Goal: Task Accomplishment & Management: Complete application form

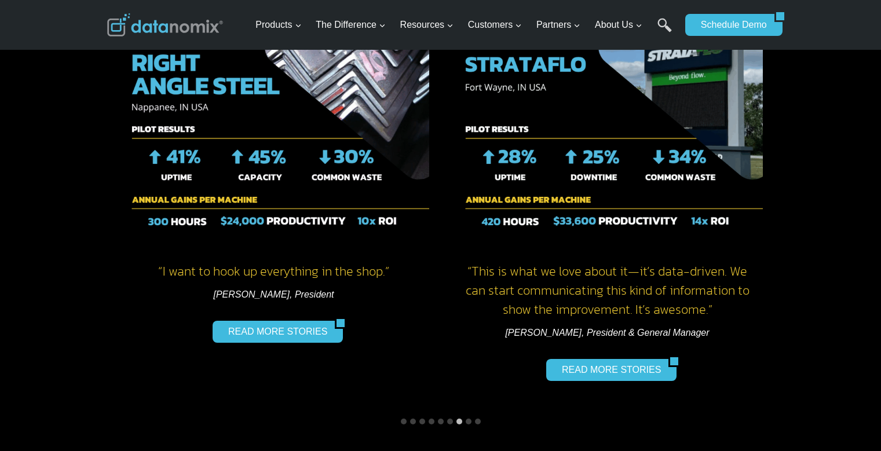
scroll to position [1738, 0]
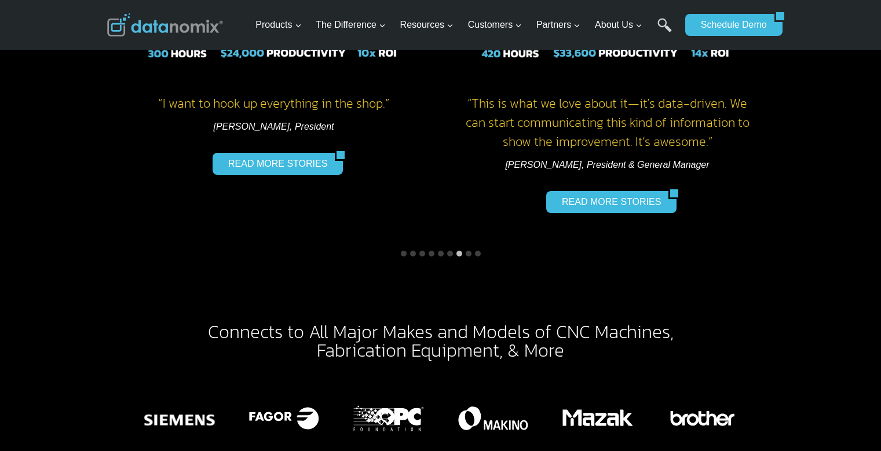
click at [431, 251] on button "Go to slide 4" at bounding box center [432, 254] width 6 height 6
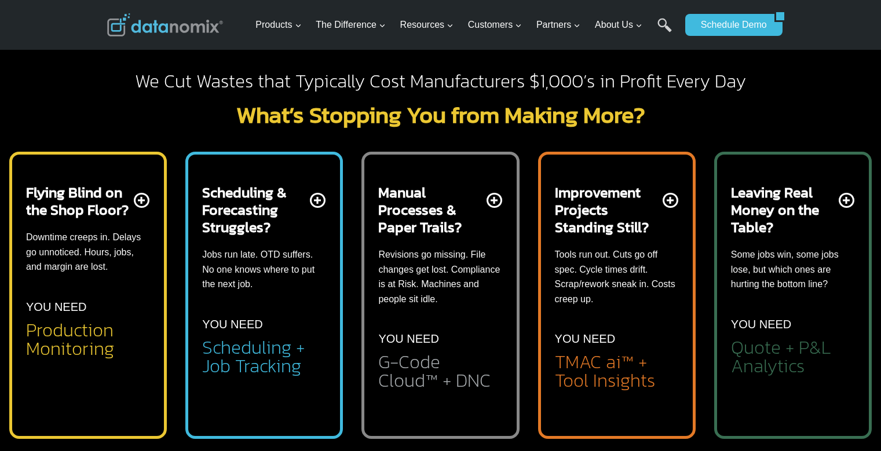
scroll to position [348, 0]
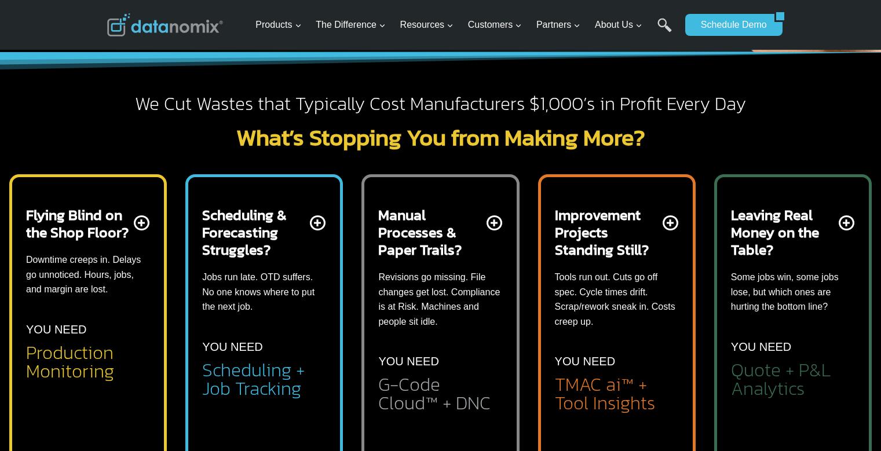
click at [290, 299] on p "Jobs run late. OTD suffers. No one knows where to put the next job." at bounding box center [264, 292] width 124 height 45
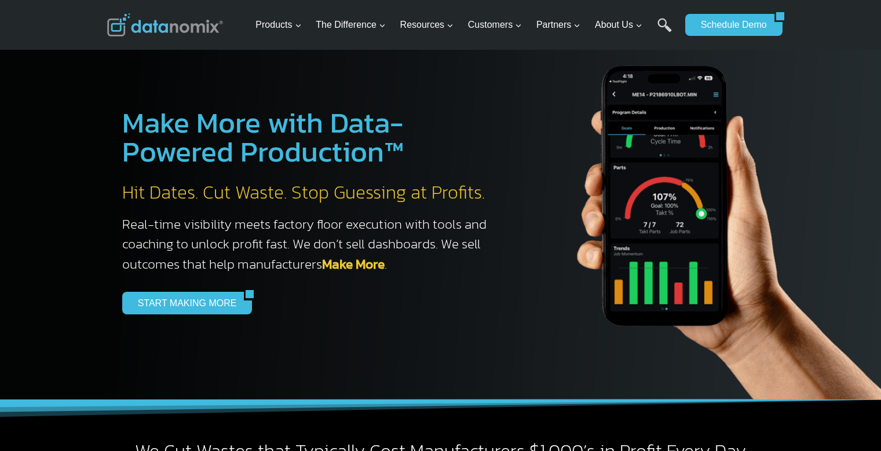
scroll to position [290, 0]
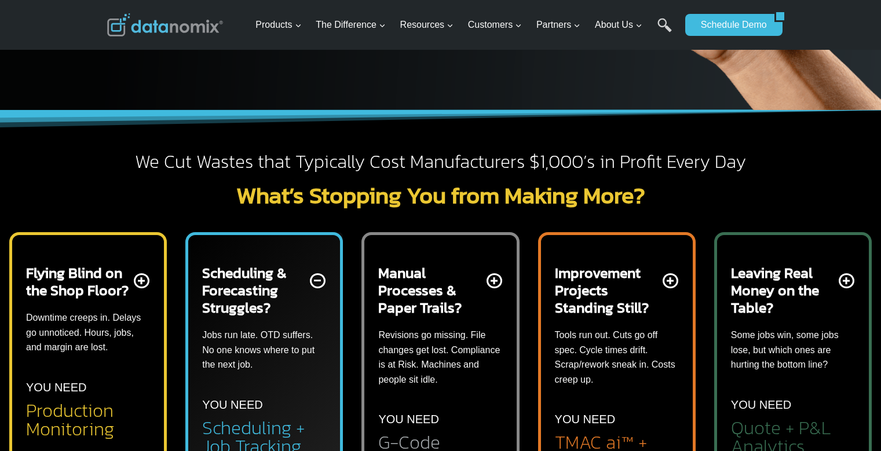
click at [444, 275] on h2 "Manual Processes & Paper Trails?" at bounding box center [430, 290] width 105 height 52
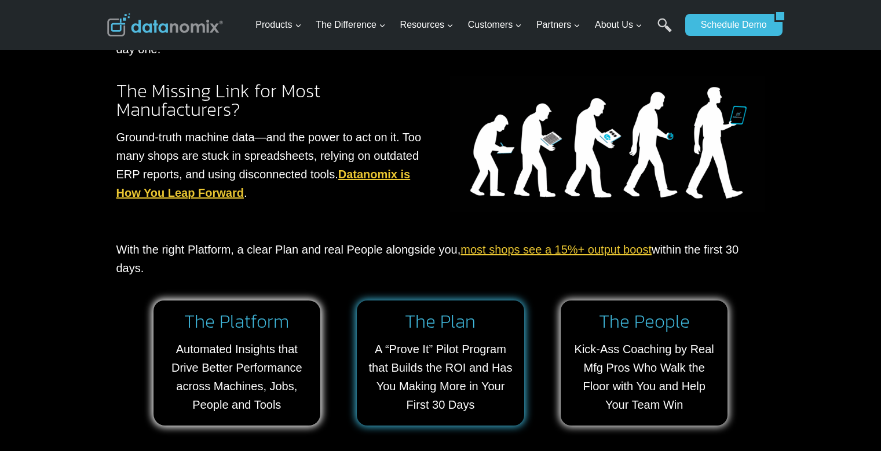
scroll to position [1217, 0]
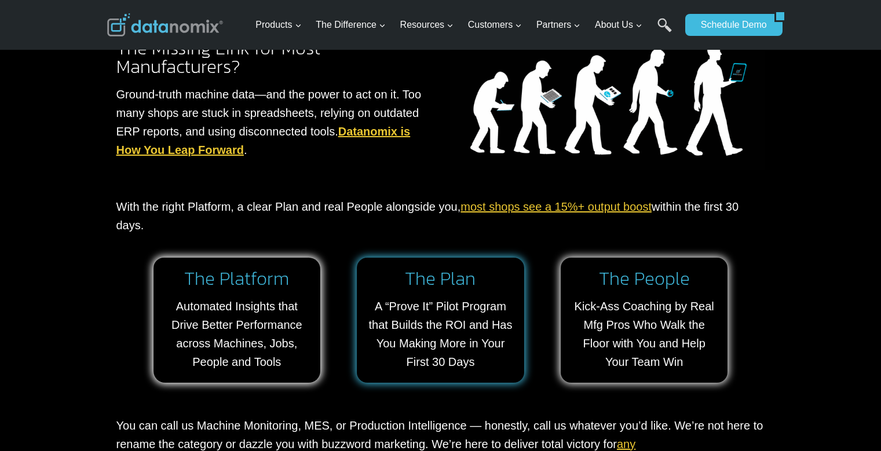
click at [494, 299] on link at bounding box center [440, 320] width 167 height 125
